Goal: Check status: Check status

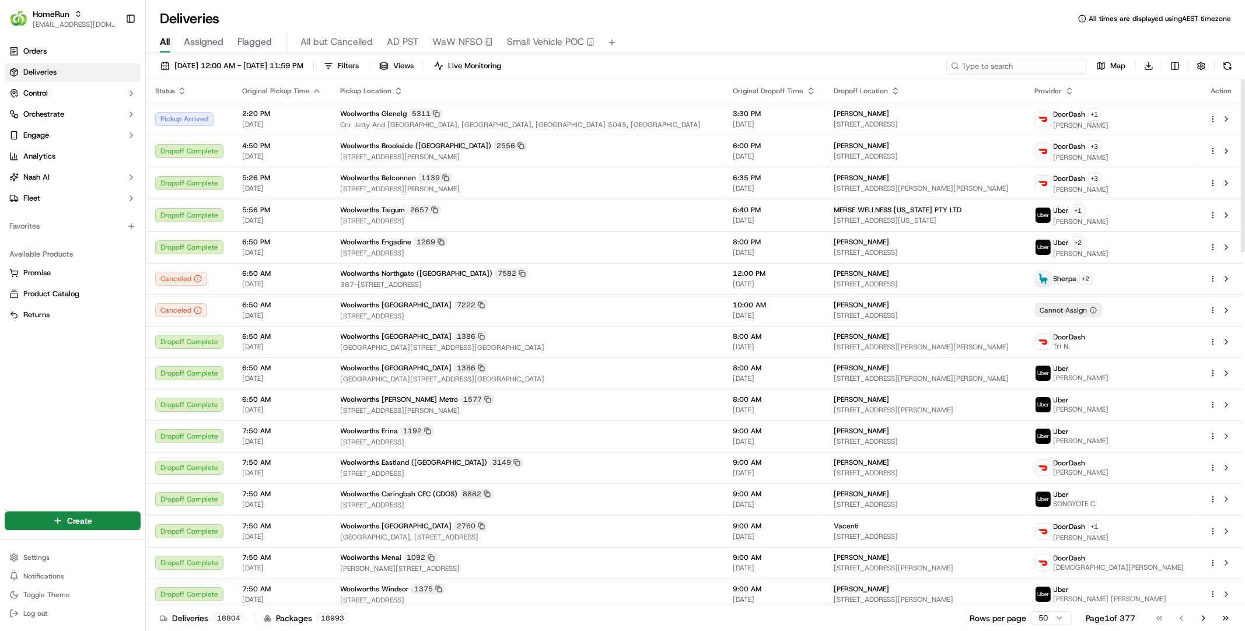
click at [1036, 65] on input at bounding box center [1017, 66] width 140 height 16
paste input "270156943"
type input "270156943"
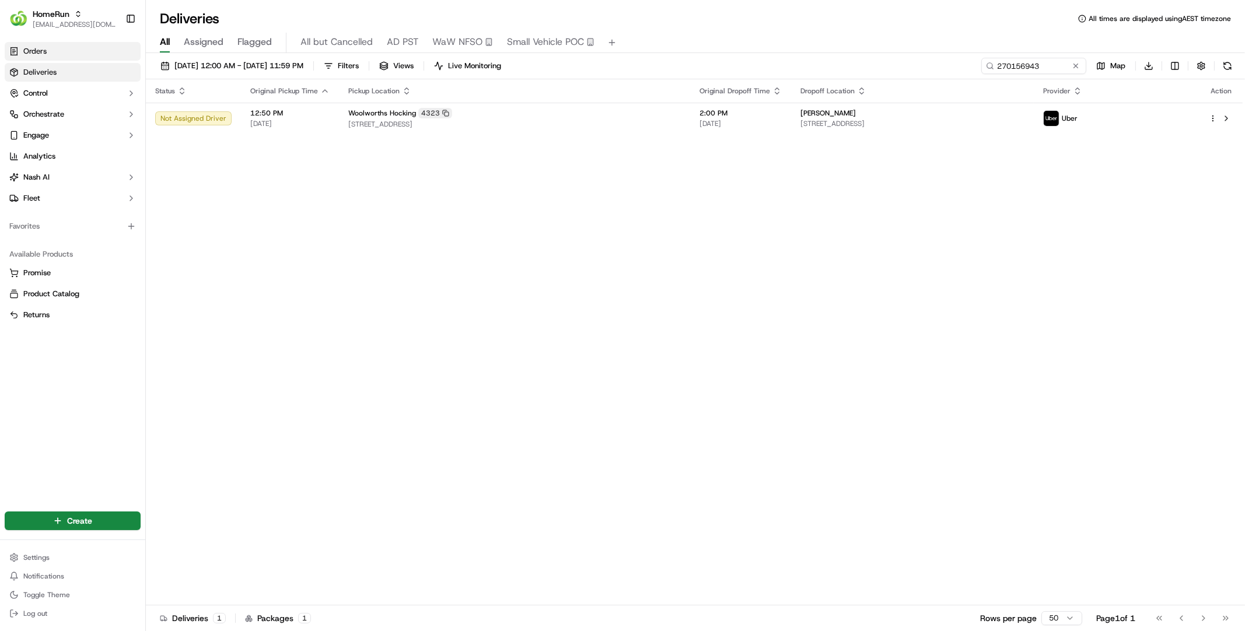
click at [100, 59] on link "Orders" at bounding box center [73, 51] width 136 height 19
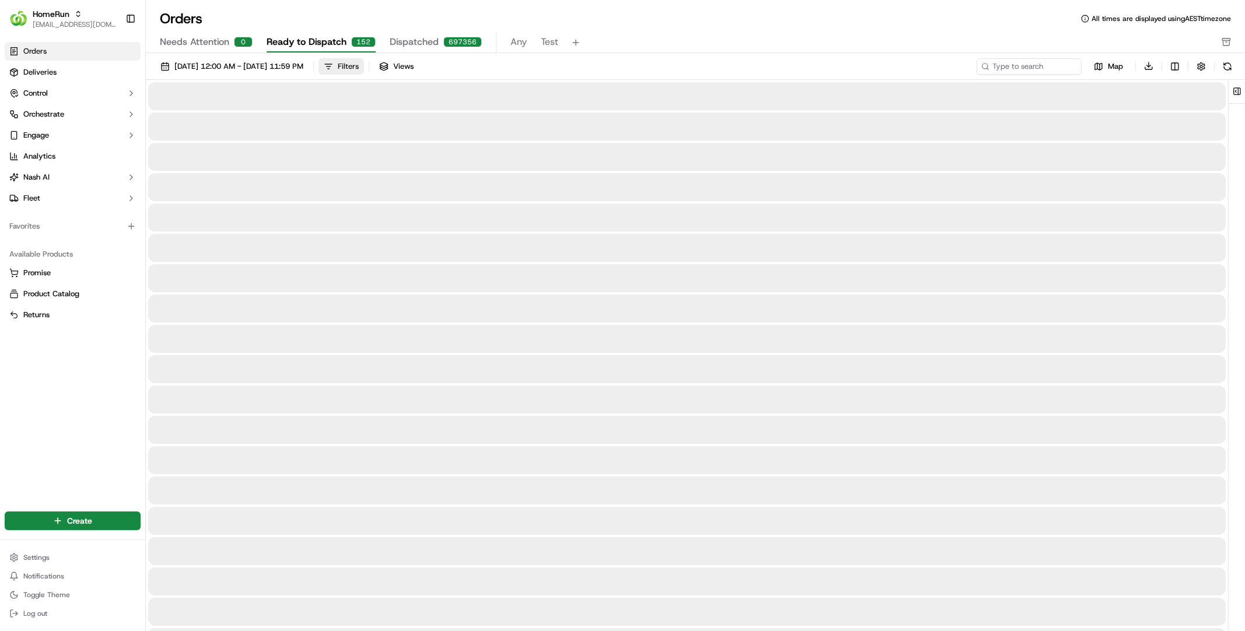
click at [364, 68] on button "Filters" at bounding box center [342, 66] width 46 height 16
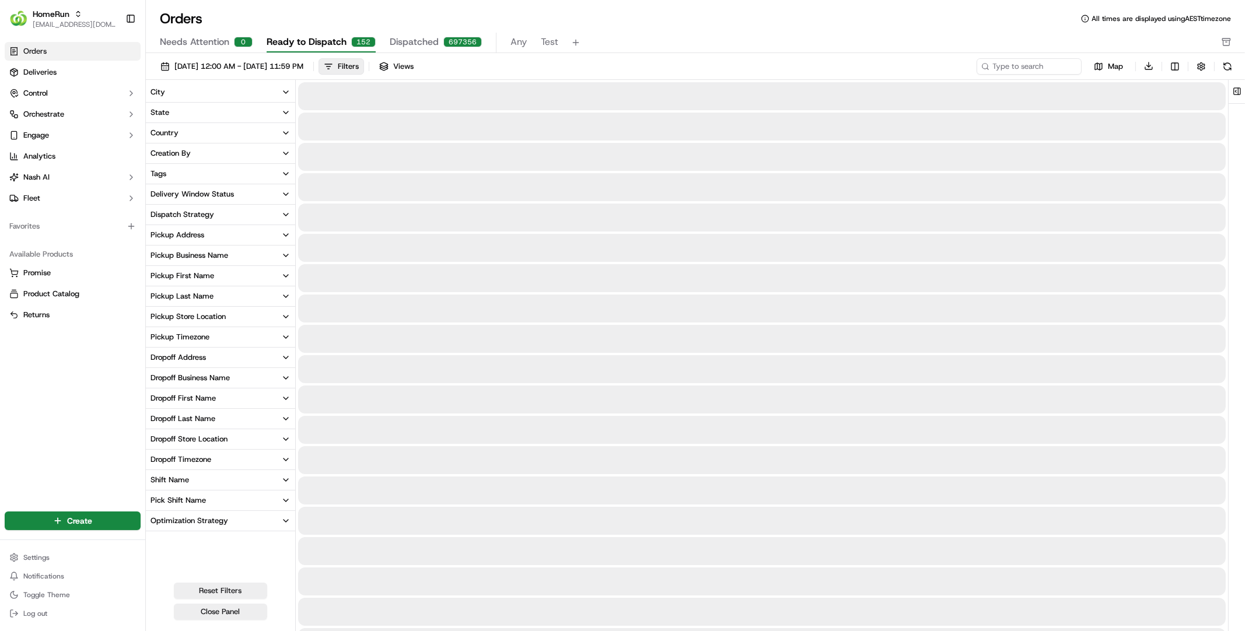
click at [239, 319] on button "Pickup Store Location" at bounding box center [220, 317] width 149 height 20
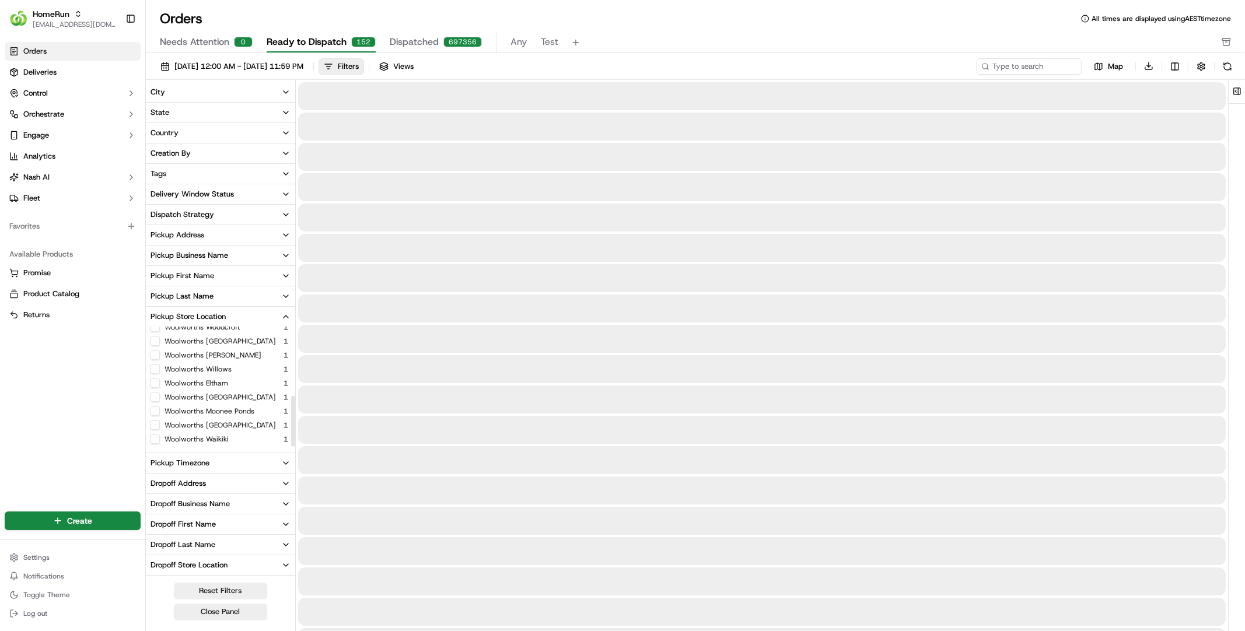
scroll to position [167, 0]
click at [1223, 61] on button at bounding box center [1228, 66] width 16 height 16
click at [210, 439] on label "Woolworths Emu Plains" at bounding box center [220, 440] width 111 height 9
click at [160, 439] on button "Woolworths Emu Plains" at bounding box center [155, 440] width 9 height 9
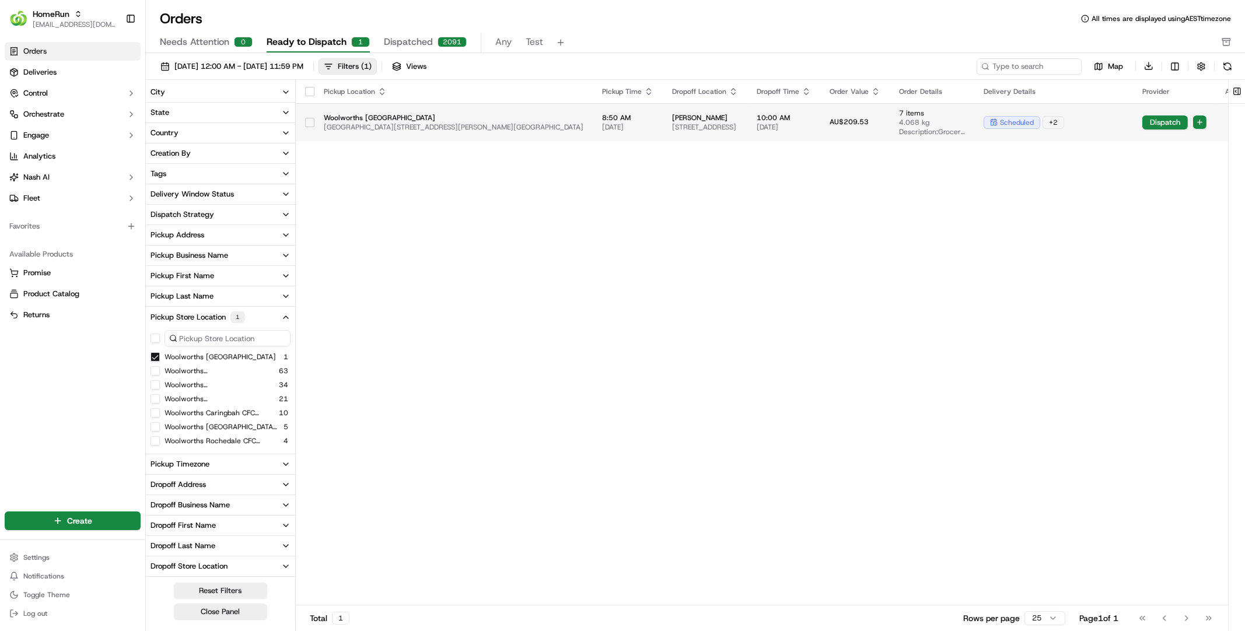
click at [499, 123] on span "Lennox Shopping Centre, Cnr Great Western Highway And Lawson Street, Emu Plains…" at bounding box center [454, 127] width 260 height 9
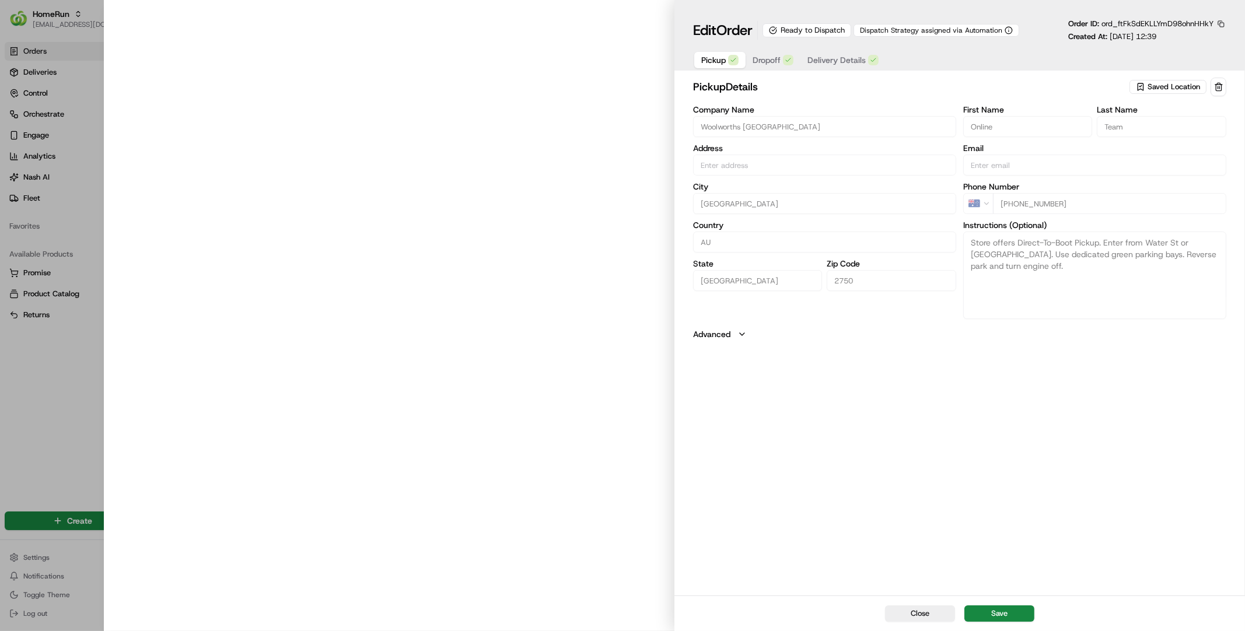
type input "Lennox Shopping Centre, Cnr Great Western Highway And Lawson Street, Emu Plains…"
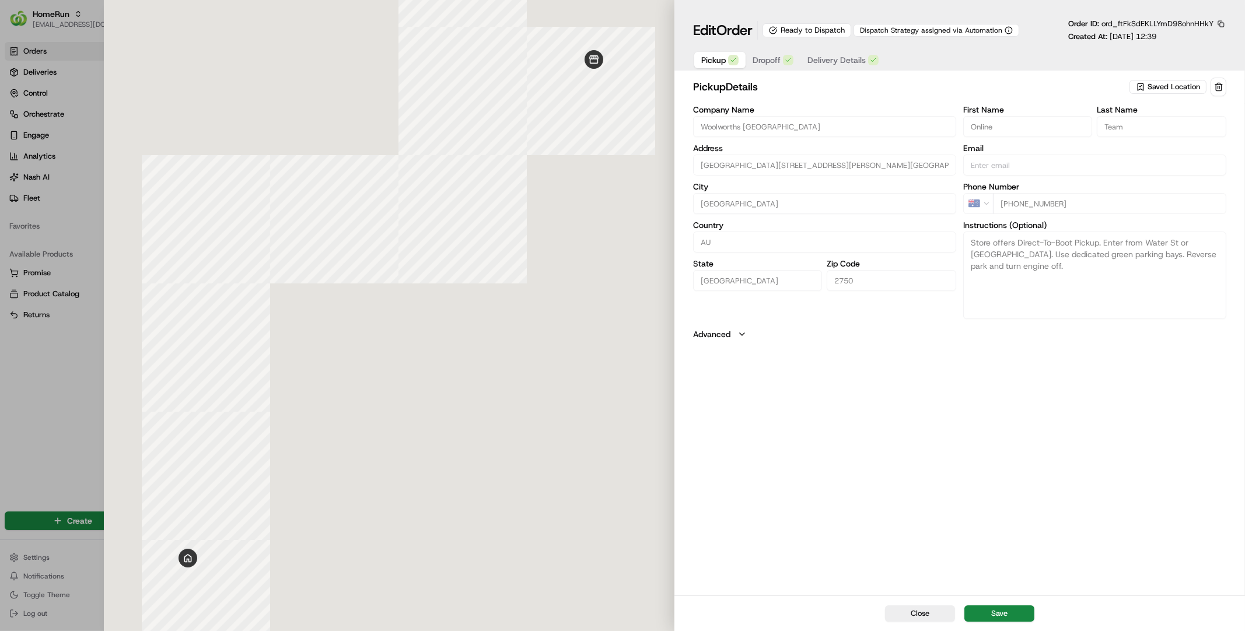
click at [858, 66] on button "Delivery Details" at bounding box center [843, 60] width 85 height 16
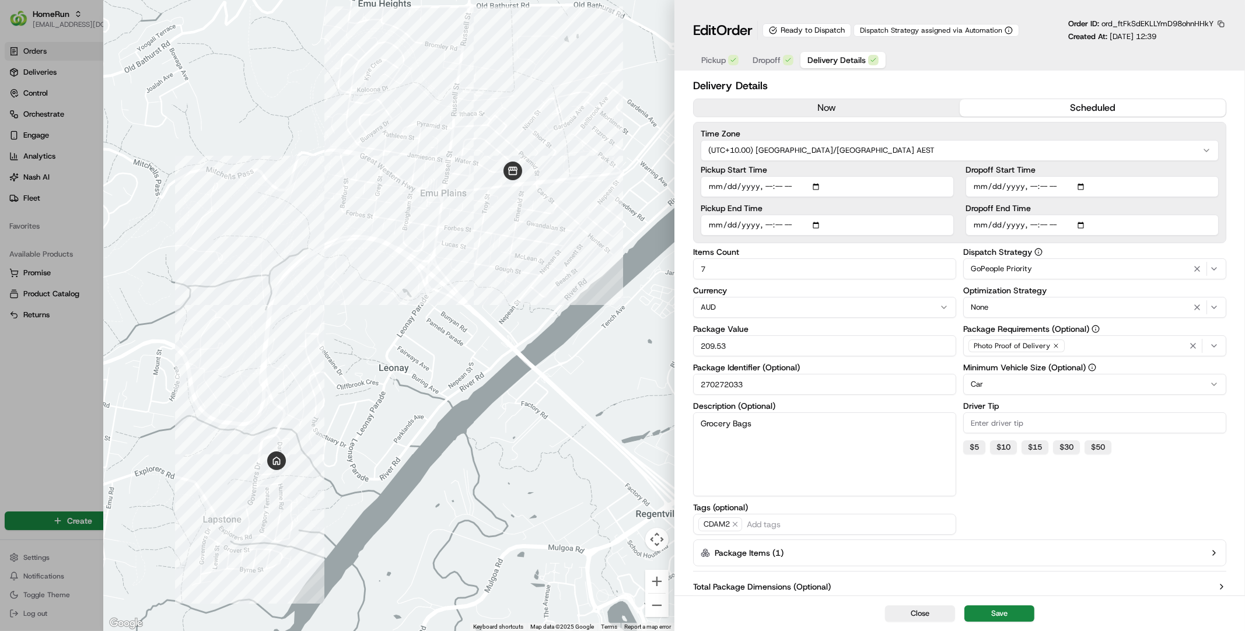
click at [6, 416] on div at bounding box center [622, 315] width 1245 height 631
type input "1"
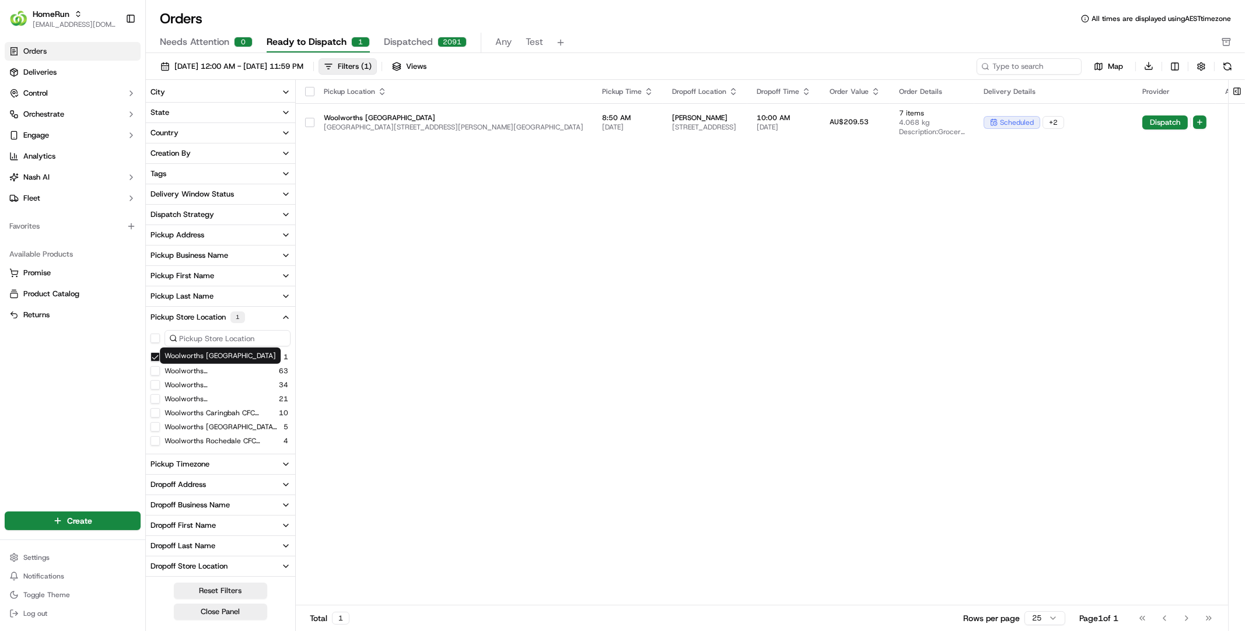
click at [156, 357] on button "Woolworths Emu Plains" at bounding box center [155, 356] width 9 height 9
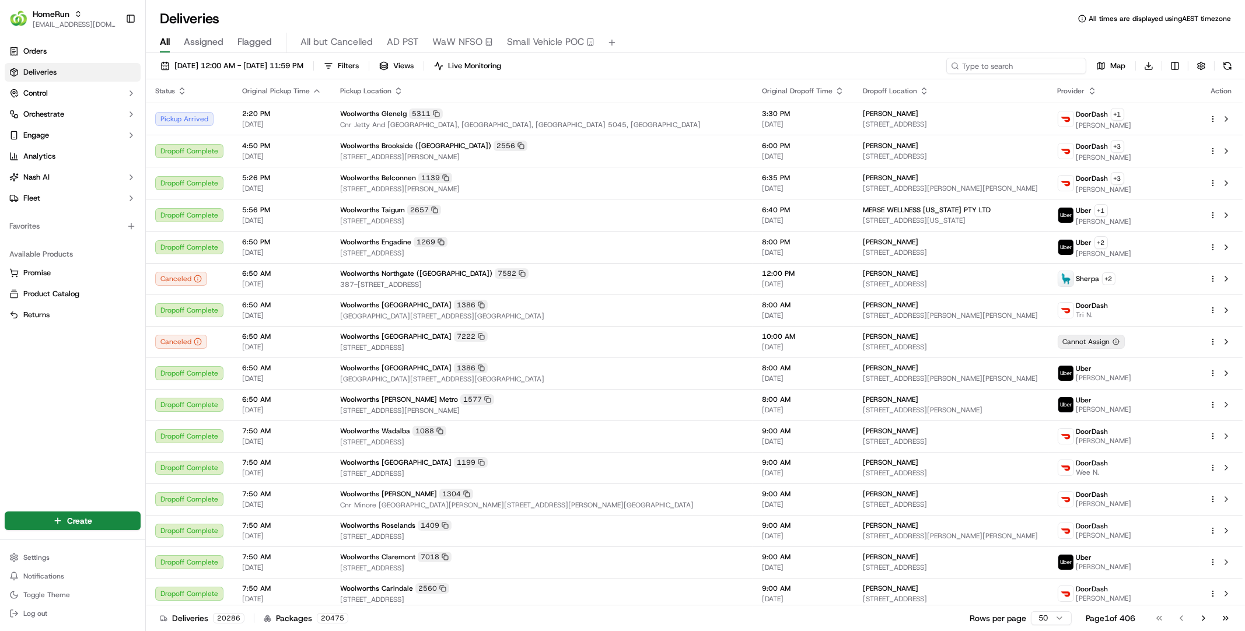
click at [1056, 68] on input at bounding box center [1017, 66] width 140 height 16
paste input "269807558"
type input "269807558"
